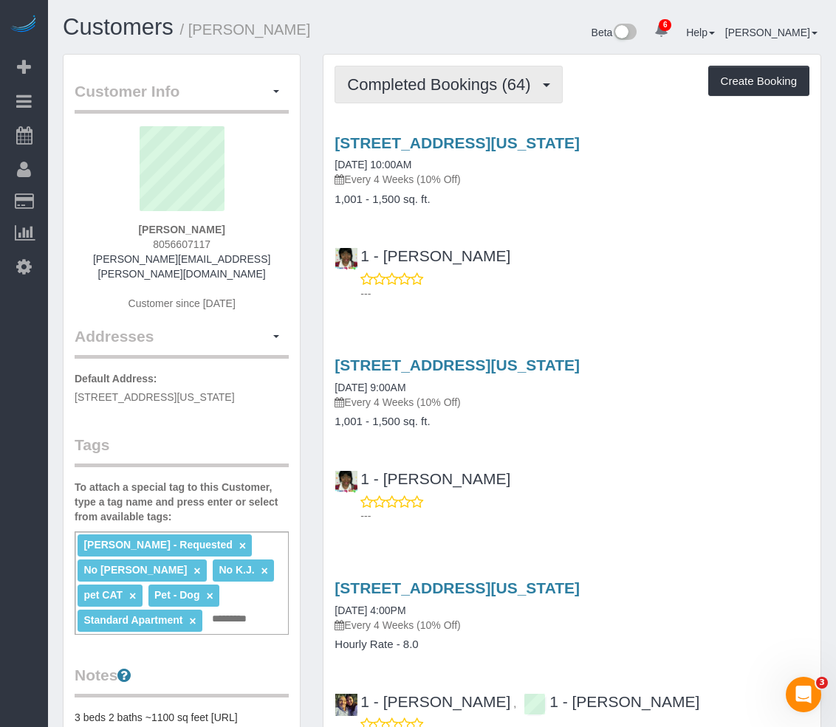
click at [523, 90] on span "Completed Bookings (64)" at bounding box center [442, 84] width 191 height 18
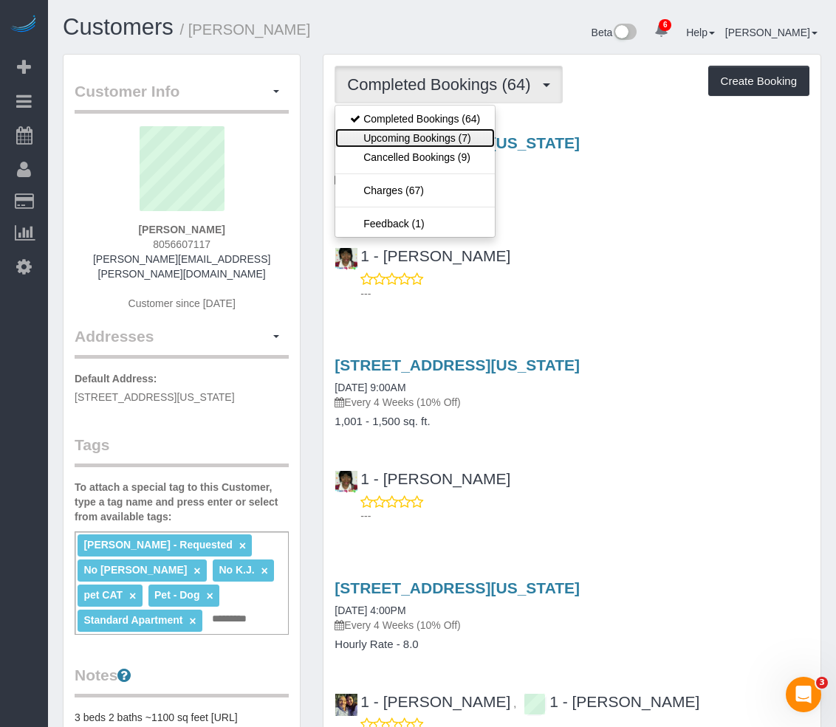
click at [444, 136] on link "Upcoming Bookings (7)" at bounding box center [415, 137] width 160 height 19
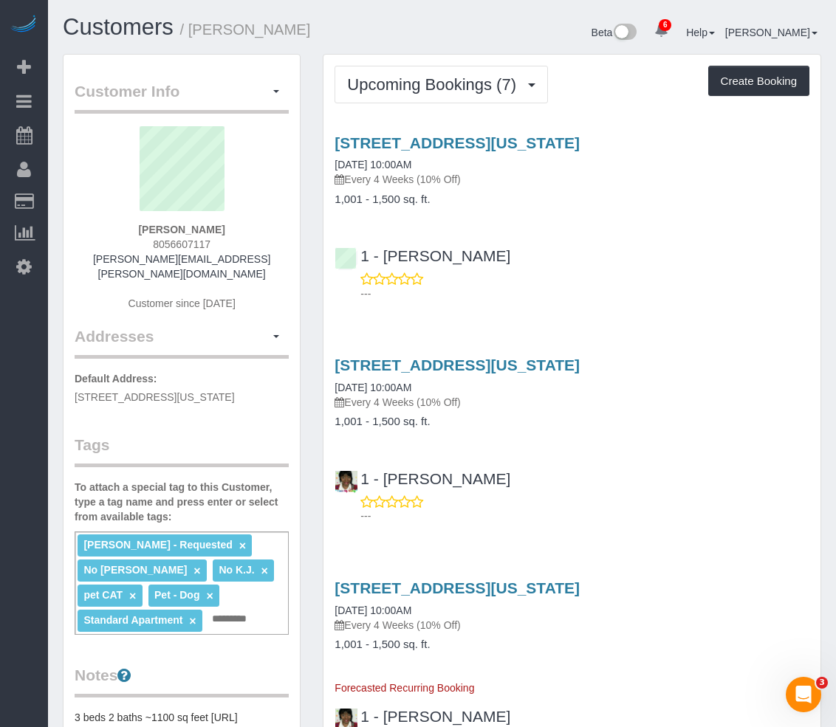
click at [323, 51] on div "Customers / [PERSON_NAME] Beta 6 Your Notifications You have 0 alerts × You hav…" at bounding box center [442, 34] width 781 height 39
click at [366, 141] on link "[STREET_ADDRESS][US_STATE]" at bounding box center [457, 142] width 245 height 17
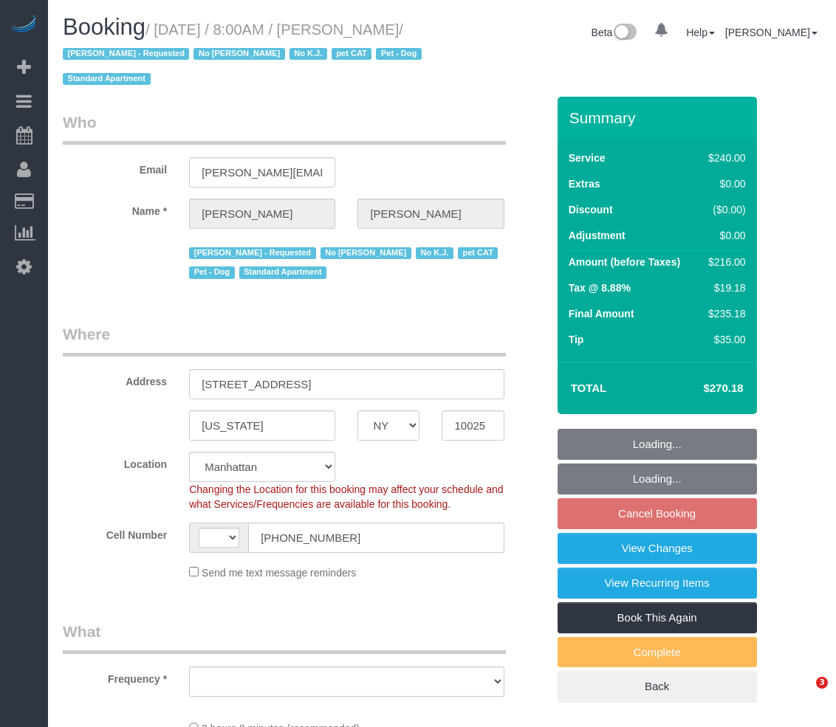
select select "NY"
select select "string:US"
select select "object:696"
select select "string:stripe-pm_1QoAcC4VGloSiKo7aFaWIz9N"
select select "object:892"
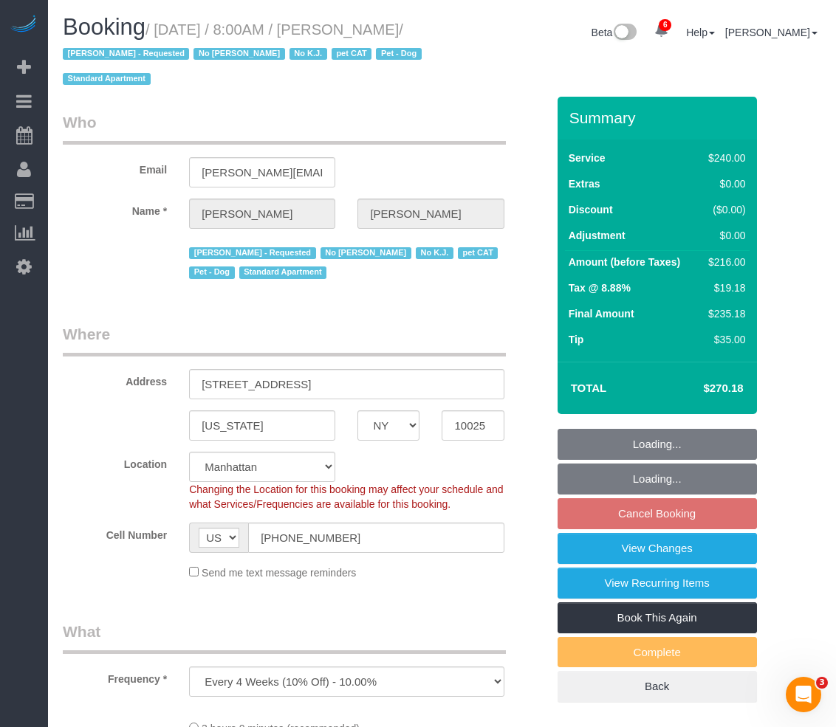
select select "spot1"
select select "number:56"
select select "number:75"
select select "number:14"
select select "number:7"
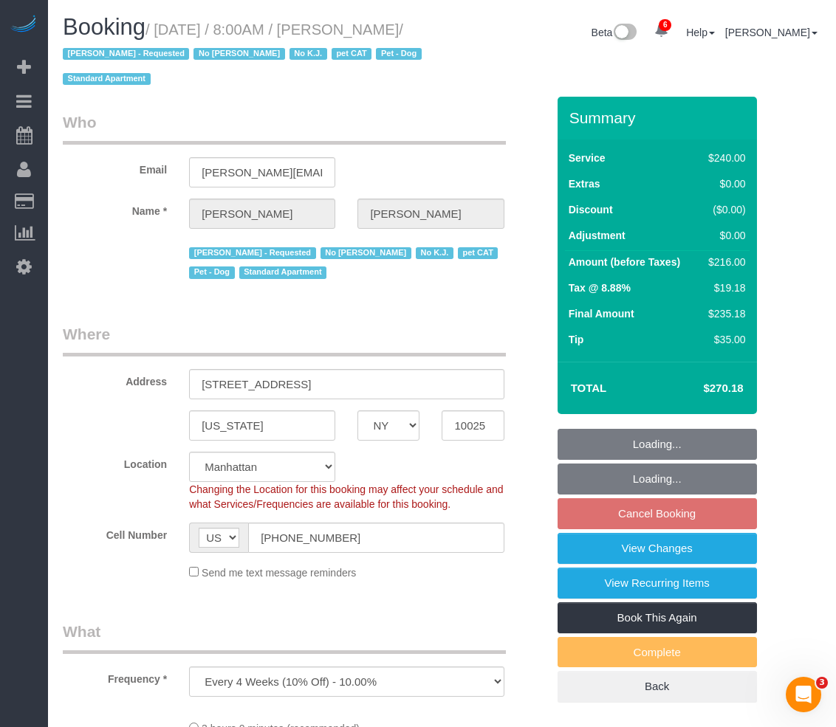
select select "number:21"
select select "180"
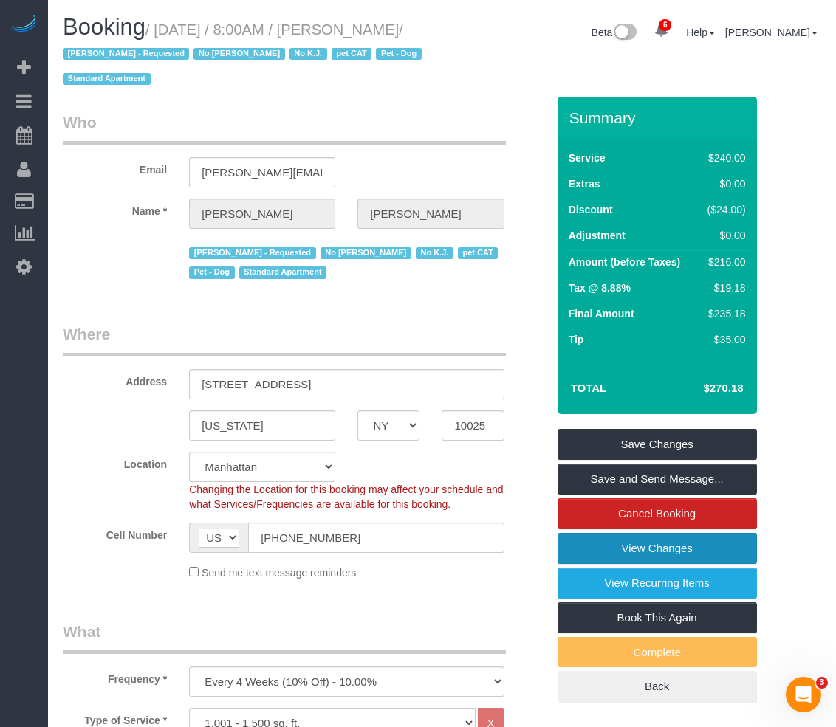
click at [670, 550] on link "View Changes" at bounding box center [657, 548] width 199 height 31
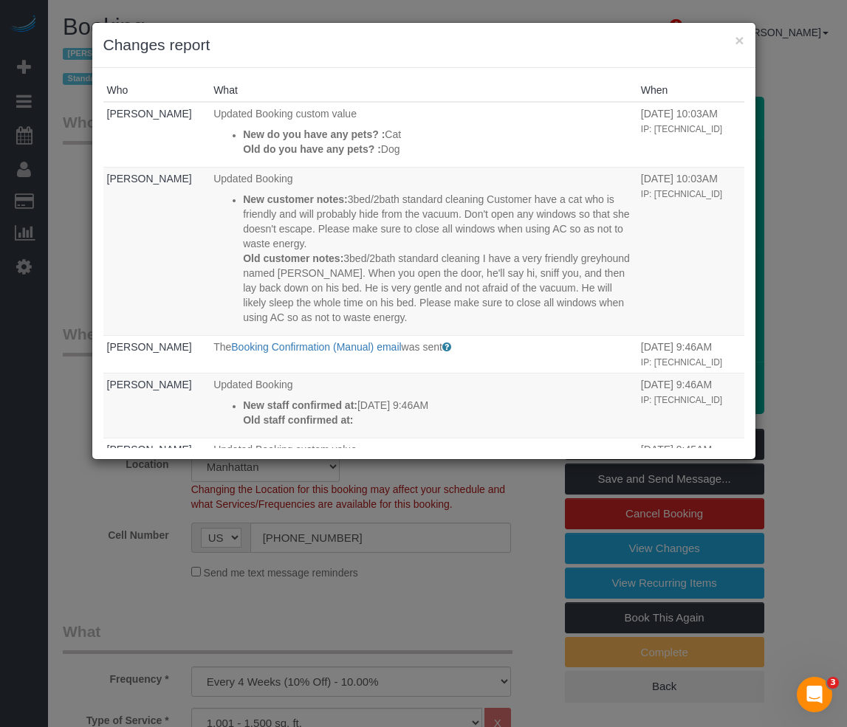
click at [414, 92] on th "What" at bounding box center [424, 90] width 428 height 23
